Goal: Task Accomplishment & Management: Manage account settings

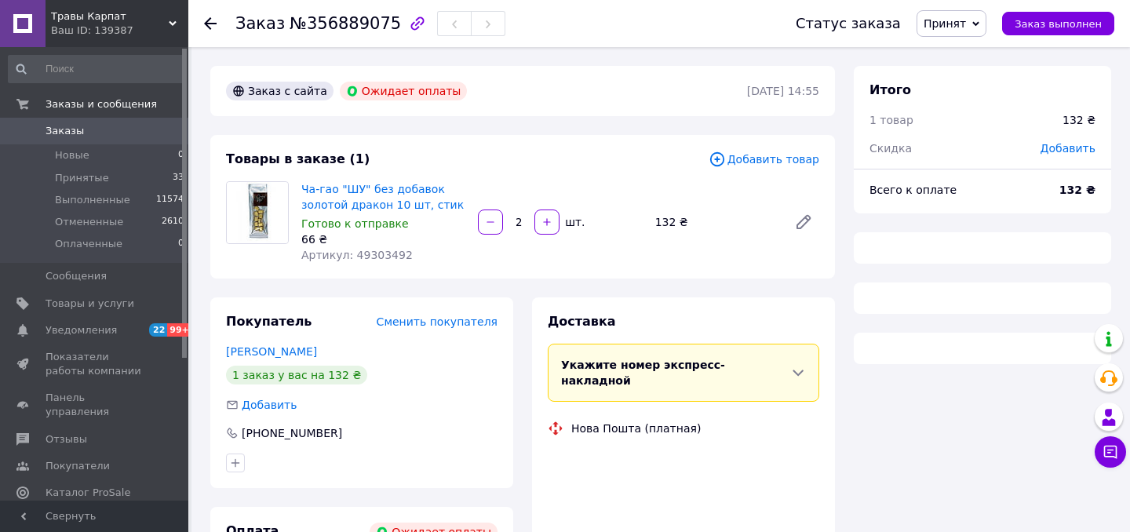
click at [966, 19] on span "Принят" at bounding box center [945, 23] width 42 height 13
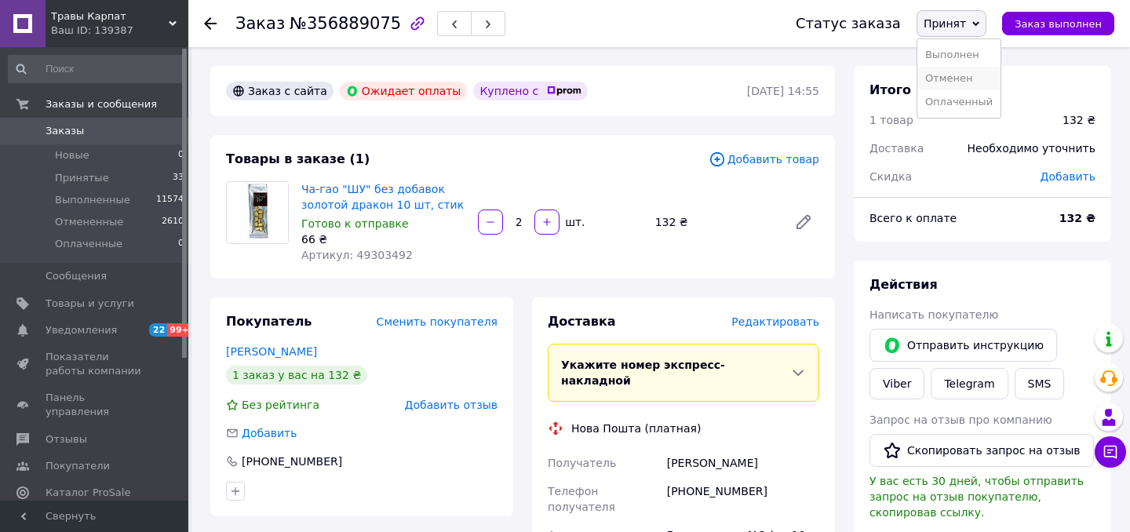
click at [949, 77] on li "Отменен" at bounding box center [958, 79] width 83 height 24
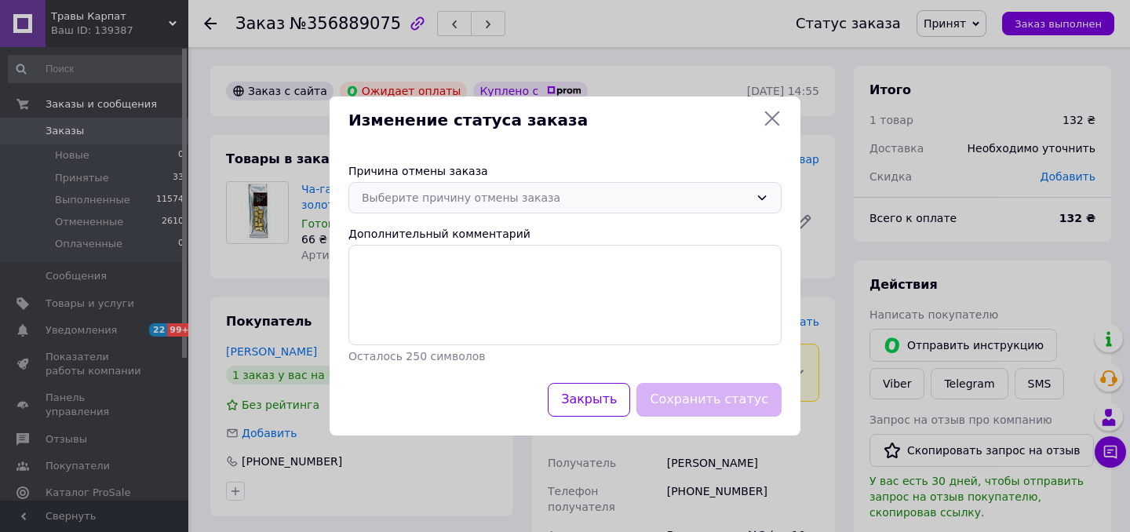
click at [459, 202] on div "Выберите причину отмены заказа" at bounding box center [556, 197] width 388 height 17
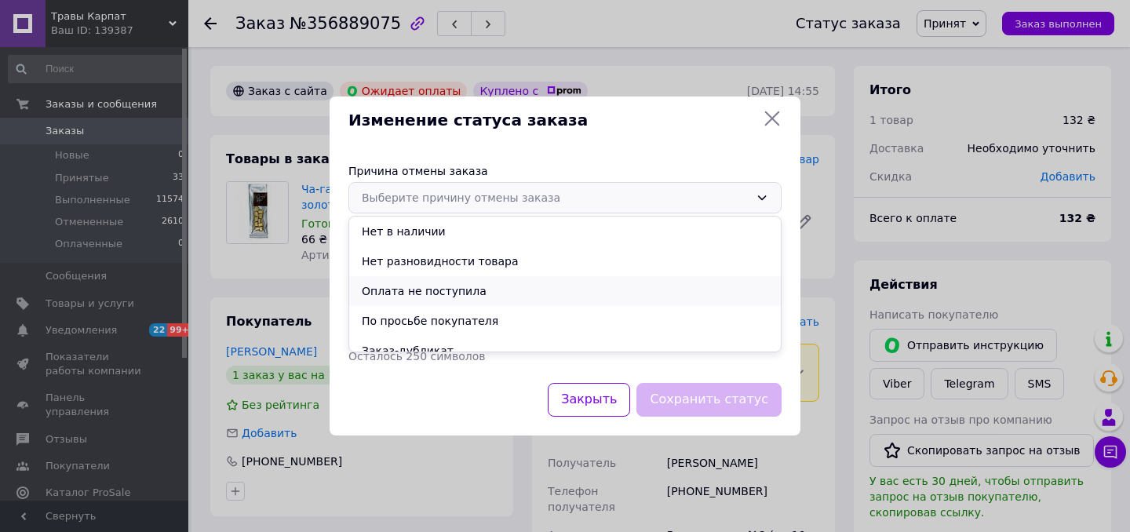
click at [468, 283] on li "Оплата не поступила" at bounding box center [565, 291] width 432 height 30
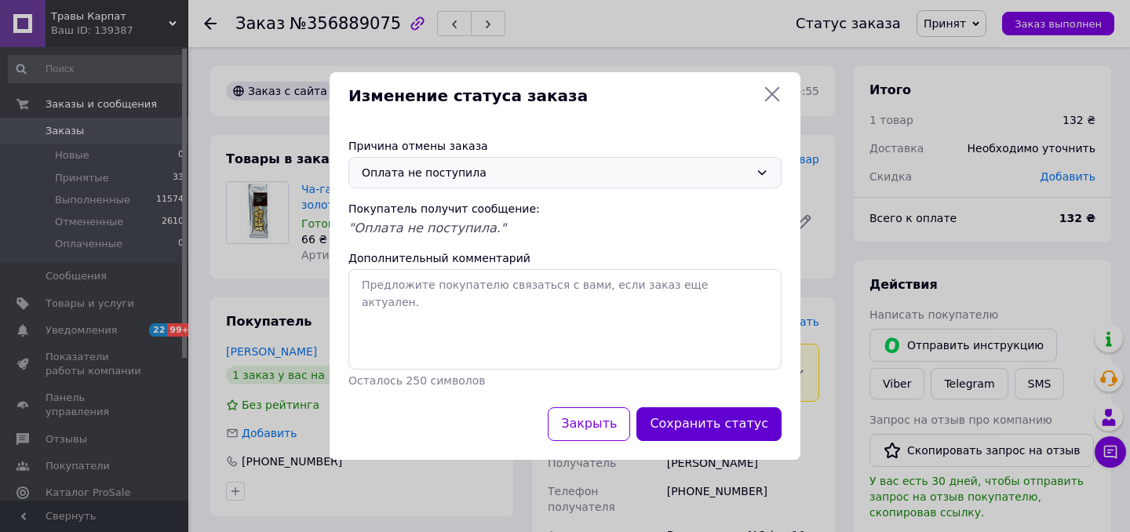
click at [699, 432] on button "Сохранить статус" at bounding box center [708, 424] width 145 height 34
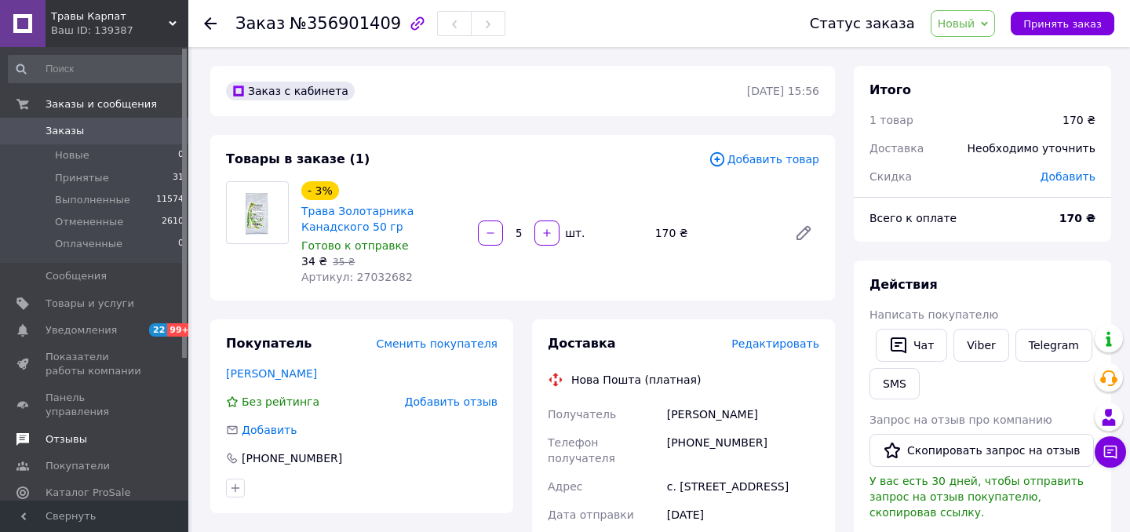
click at [91, 432] on span "Отзывы" at bounding box center [96, 439] width 100 height 14
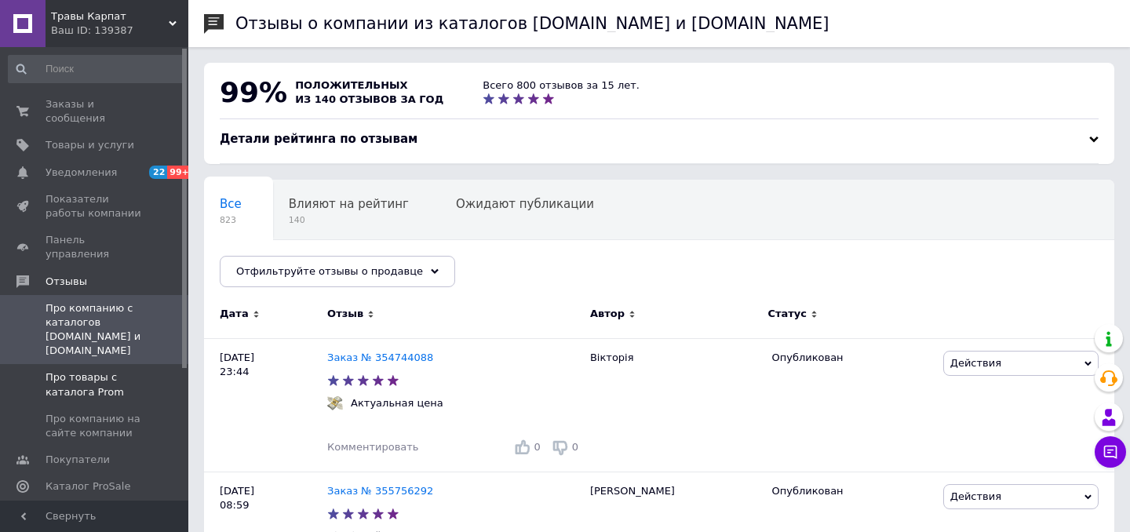
click at [86, 370] on span "Про товары с каталога Prom" at bounding box center [96, 384] width 100 height 28
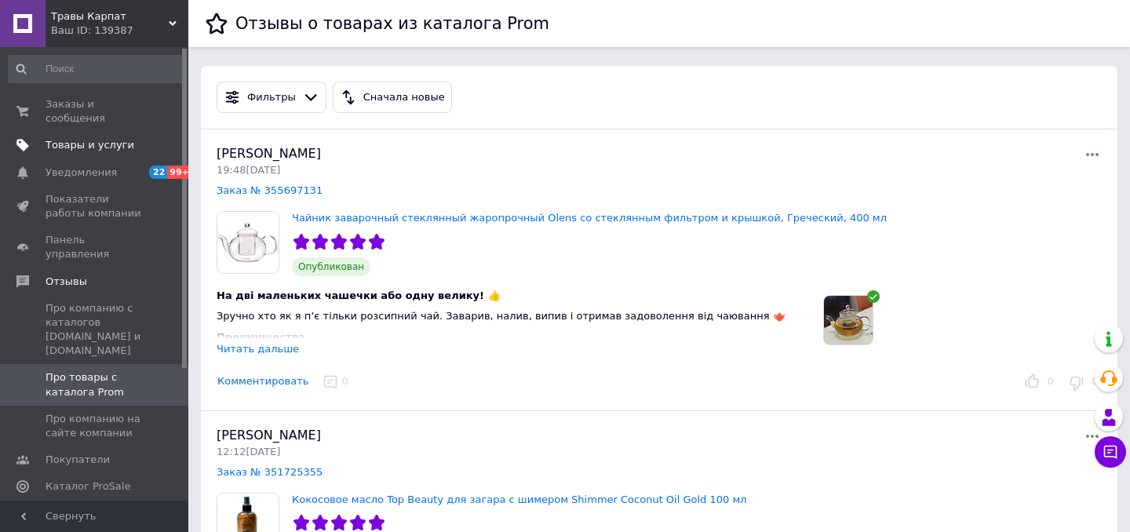
click at [86, 148] on span "Товары и услуги" at bounding box center [90, 145] width 89 height 14
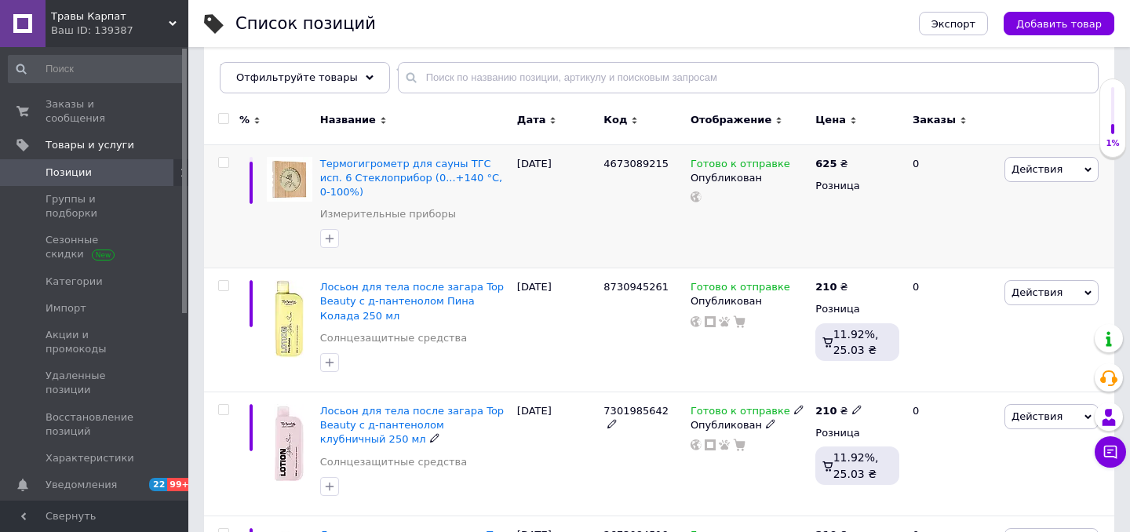
scroll to position [177, 0]
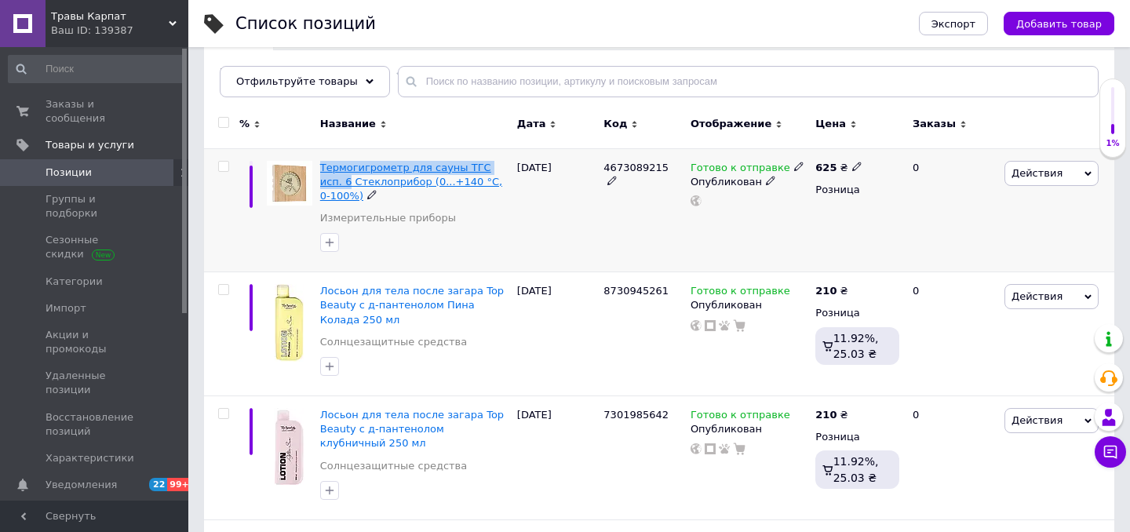
drag, startPoint x: 319, startPoint y: 167, endPoint x: 326, endPoint y: 179, distance: 13.7
click at [326, 179] on div "Термогигрометр для сауны ТГС исп. 6 Стеклоприбор (0...+140 °С, 0-100%) Измерите…" at bounding box center [414, 210] width 197 height 124
copy span "Термогигрометр для сауны ТГС исп. 6"
